Goal: Information Seeking & Learning: Learn about a topic

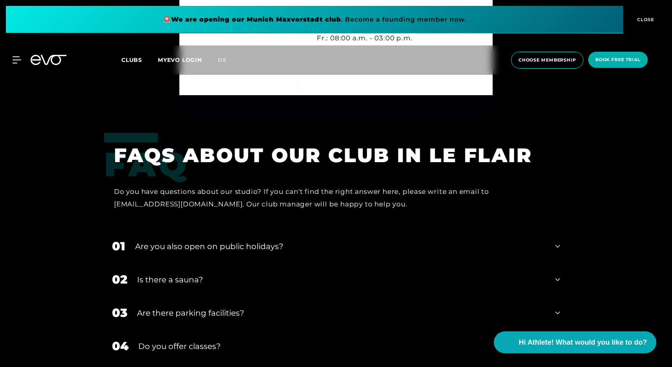
scroll to position [2466, 0]
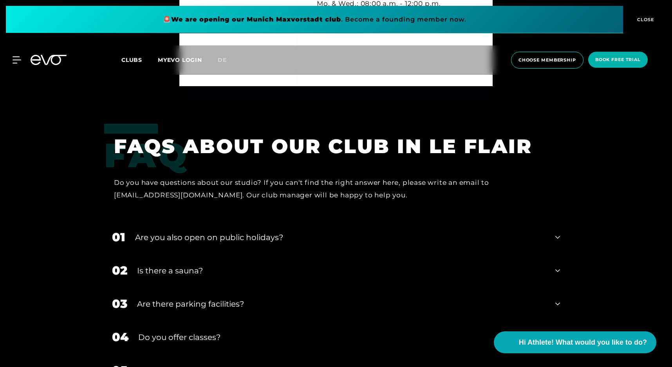
click at [556, 238] on icon at bounding box center [557, 237] width 5 height 9
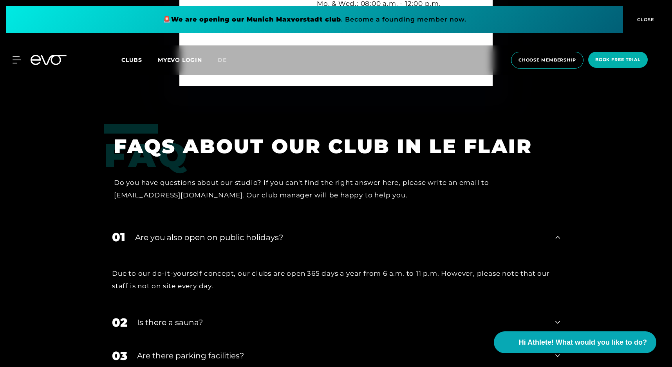
click at [556, 238] on icon at bounding box center [557, 237] width 5 height 9
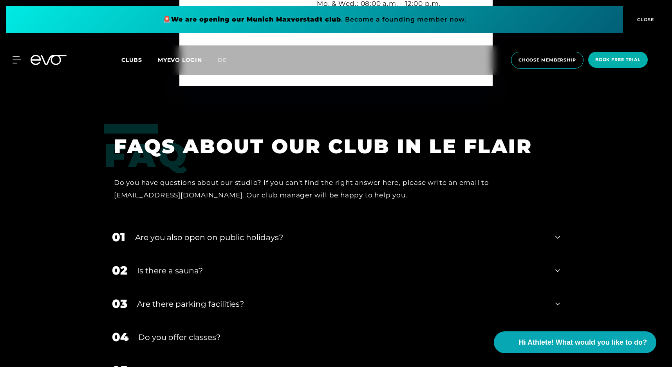
click at [556, 238] on icon at bounding box center [557, 237] width 5 height 9
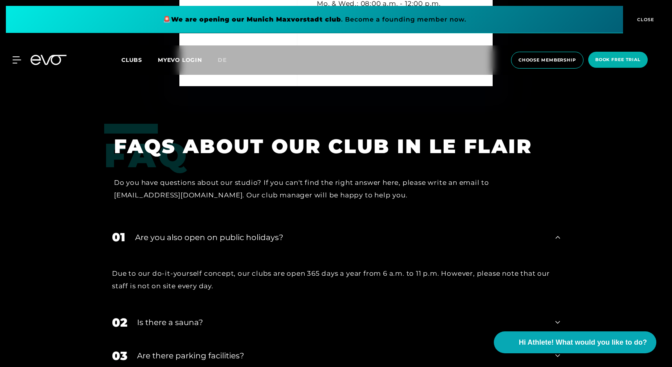
click at [556, 238] on icon at bounding box center [557, 237] width 5 height 9
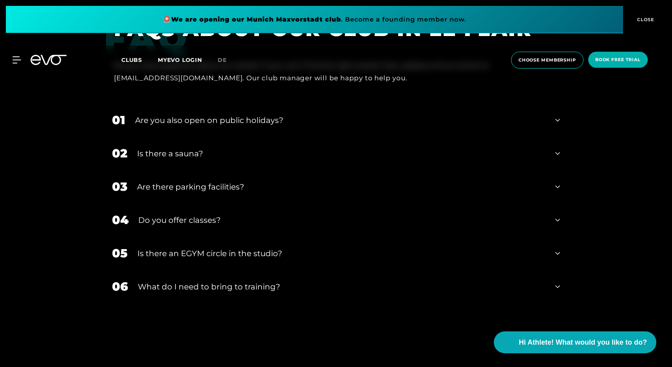
scroll to position [2584, 0]
click at [557, 285] on icon at bounding box center [557, 285] width 5 height 9
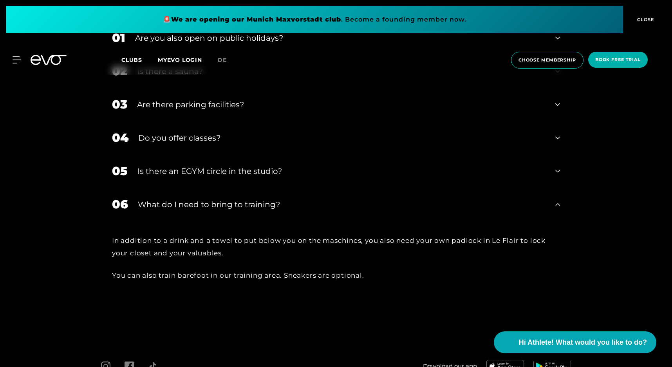
scroll to position [2645, 0]
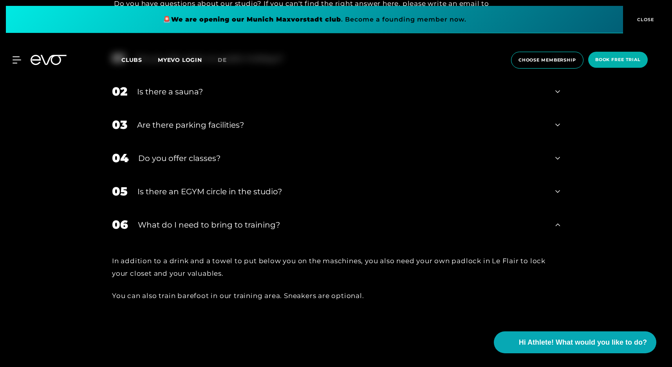
click at [559, 189] on icon at bounding box center [557, 191] width 5 height 9
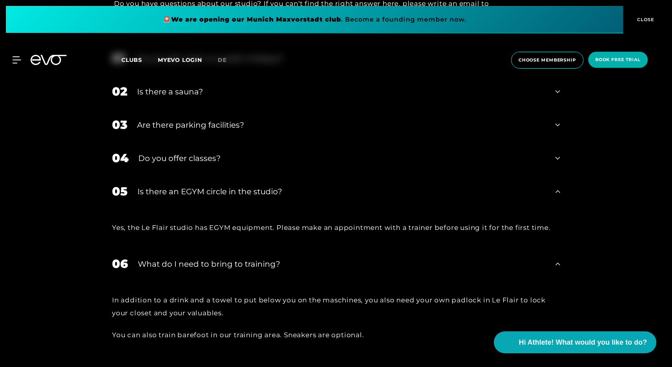
click at [559, 189] on icon at bounding box center [557, 191] width 5 height 9
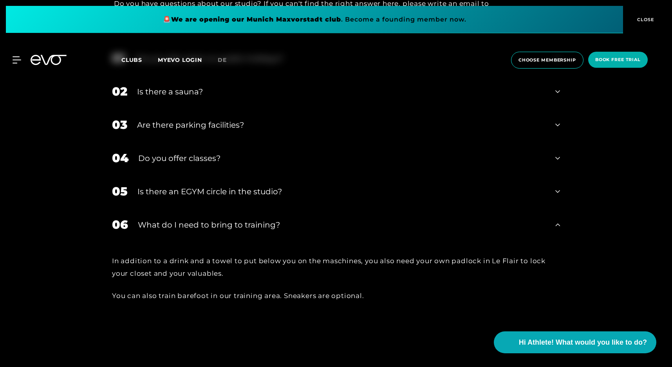
click at [558, 157] on icon at bounding box center [557, 157] width 5 height 9
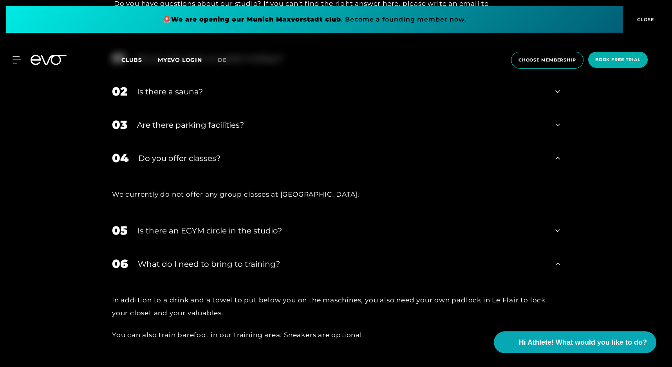
click at [558, 157] on icon at bounding box center [557, 158] width 5 height 3
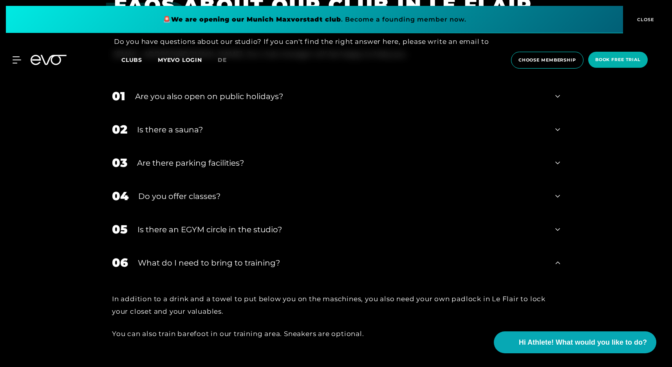
scroll to position [2606, 0]
click at [557, 162] on icon at bounding box center [557, 163] width 5 height 9
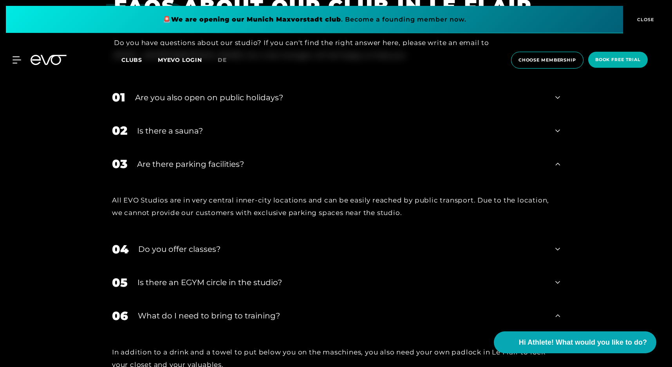
click at [557, 162] on icon at bounding box center [557, 163] width 5 height 9
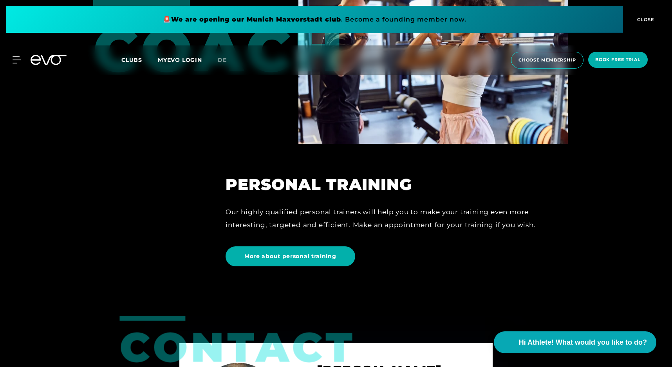
scroll to position [1862, 0]
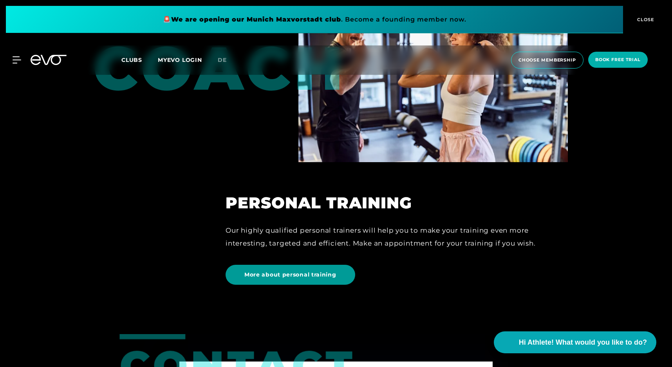
click at [294, 269] on span "More about personal training" at bounding box center [291, 275] width 130 height 20
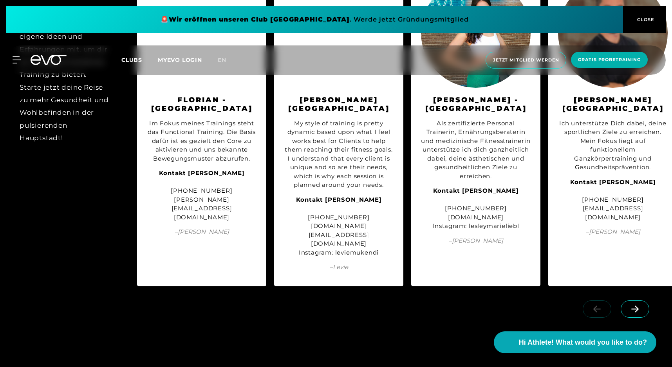
scroll to position [979, 0]
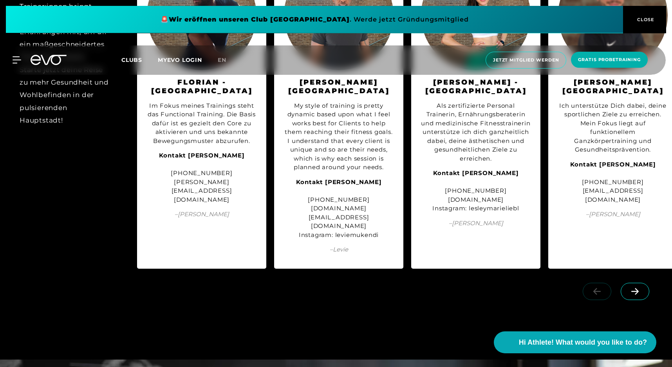
click at [134, 61] on span "Clubs" at bounding box center [131, 59] width 21 height 7
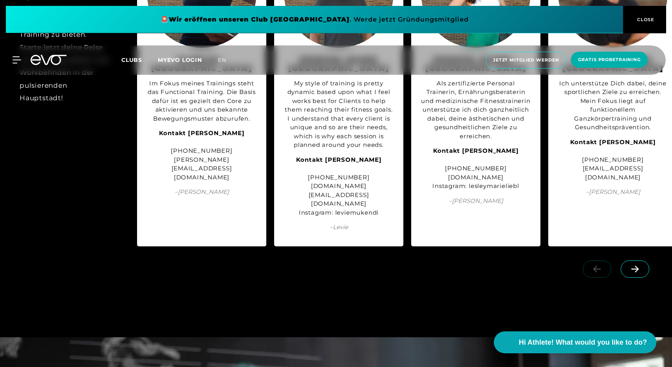
scroll to position [1018, 0]
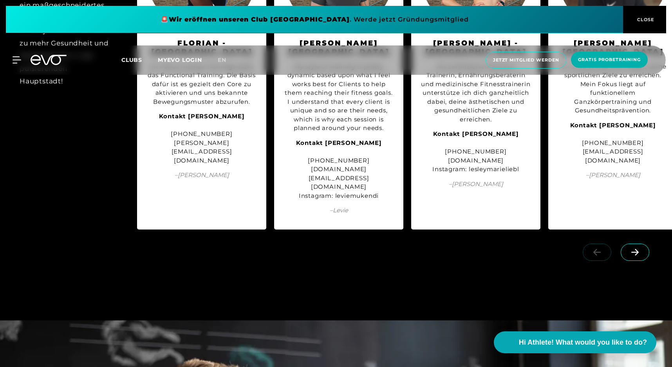
click at [640, 249] on icon at bounding box center [635, 252] width 14 height 7
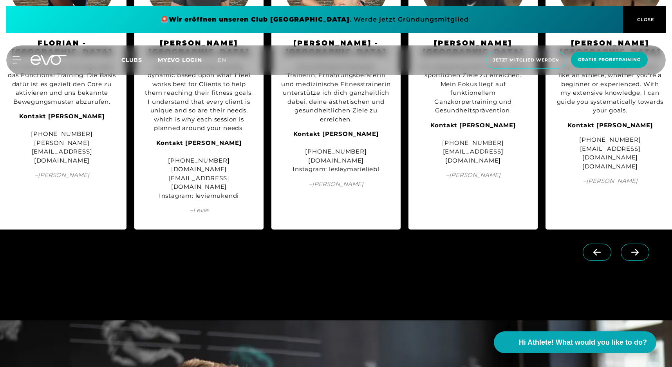
click at [640, 249] on icon at bounding box center [635, 252] width 14 height 7
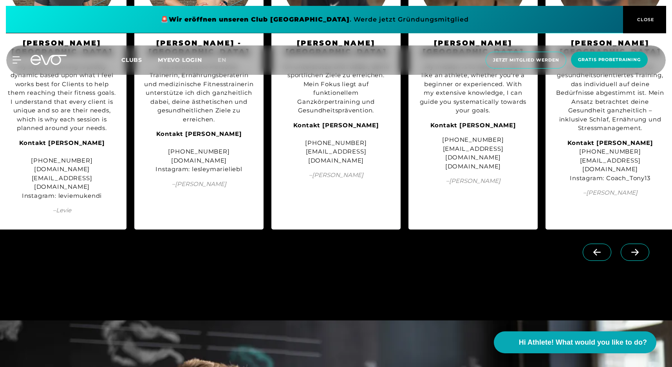
click at [640, 249] on icon at bounding box center [635, 252] width 14 height 7
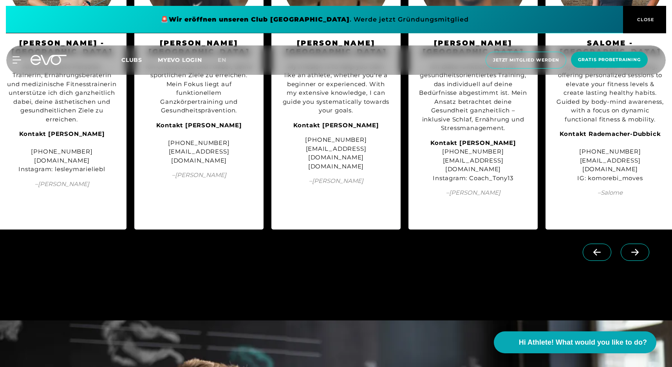
click at [640, 249] on icon at bounding box center [635, 252] width 14 height 7
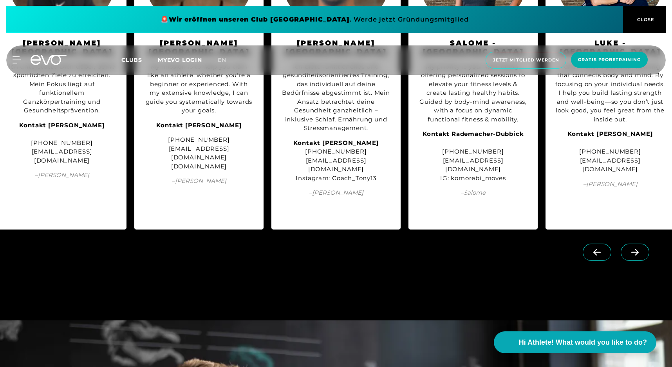
click at [640, 249] on icon at bounding box center [635, 252] width 14 height 7
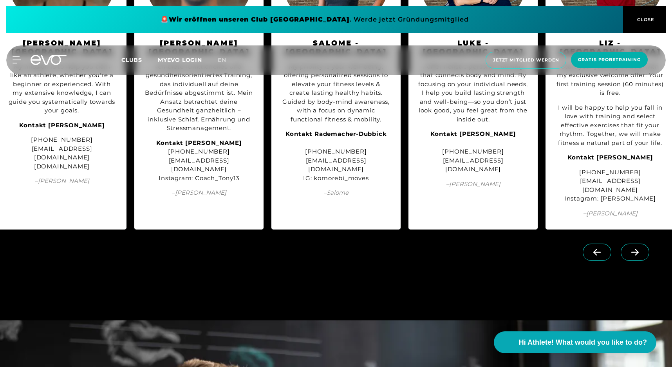
click at [640, 249] on icon at bounding box center [635, 252] width 14 height 7
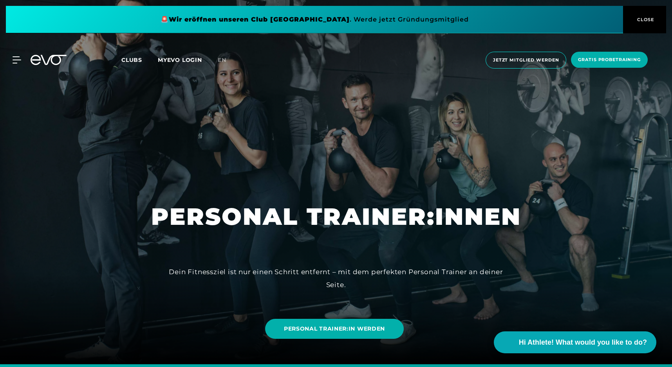
scroll to position [0, 0]
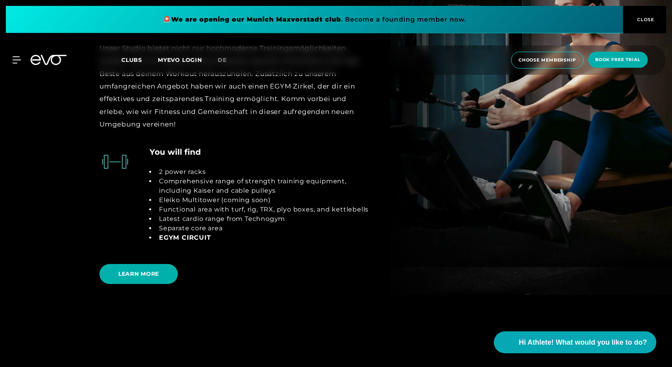
scroll to position [1527, 0]
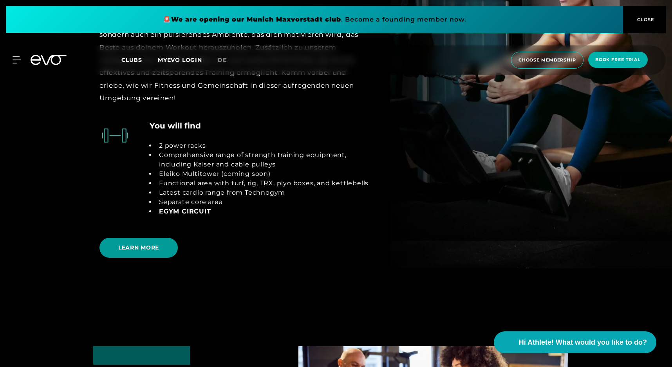
click at [146, 249] on span "LEARN MORE" at bounding box center [138, 248] width 41 height 8
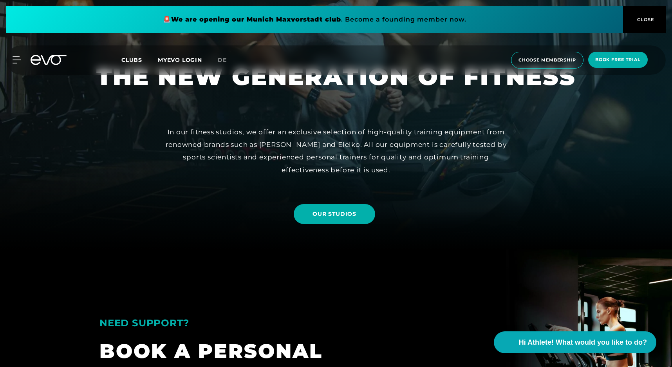
scroll to position [352, 0]
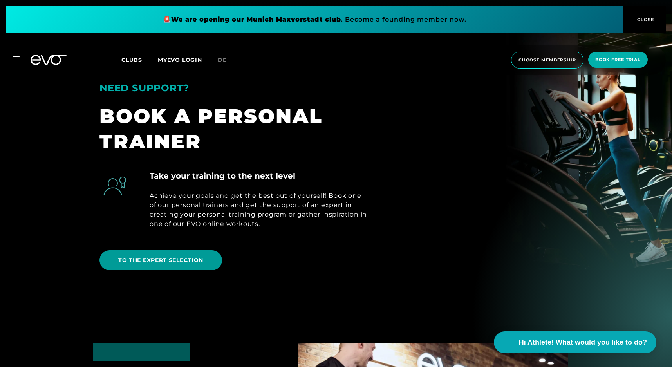
click at [162, 256] on span "TO THE EXPERT SELECTION" at bounding box center [160, 260] width 85 height 8
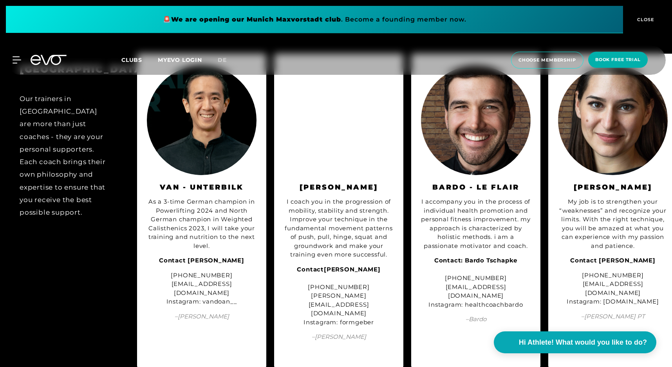
scroll to position [2388, 0]
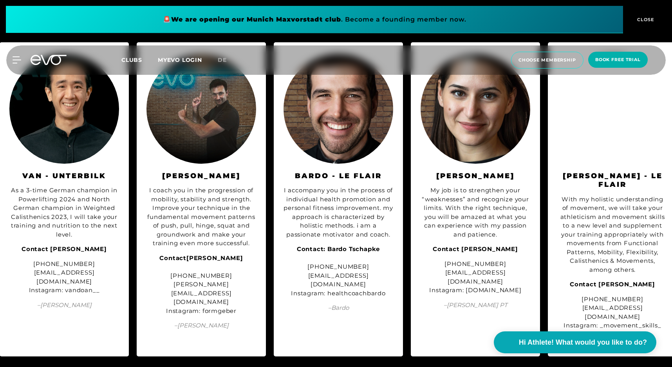
scroll to position [0, 140]
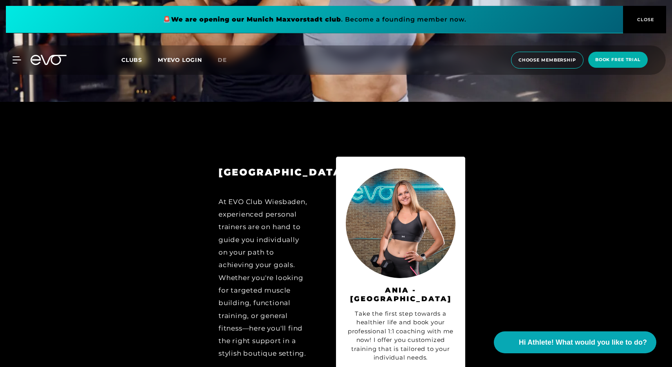
scroll to position [3707, 0]
